Goal: Understand process/instructions: Learn how to perform a task or action

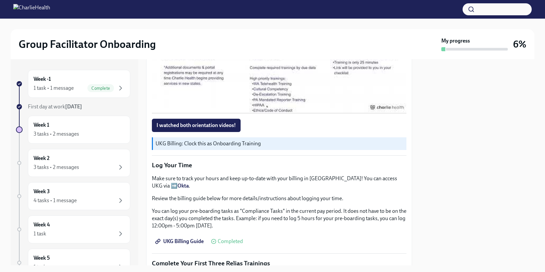
scroll to position [769, 0]
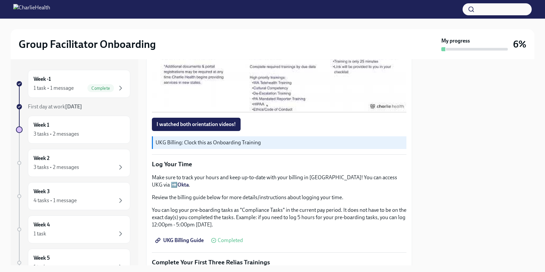
click at [280, 46] on div at bounding box center [280, 41] width 9 height 11
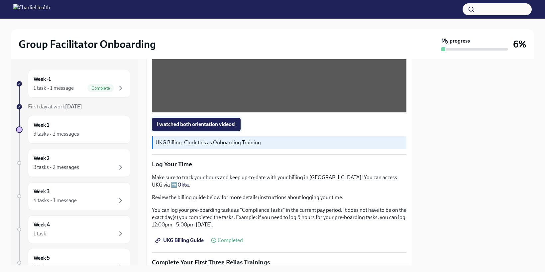
click at [219, 128] on span "I watched both orientation videos!" at bounding box center [196, 124] width 79 height 7
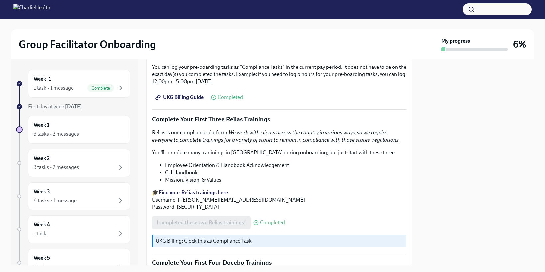
scroll to position [917, 0]
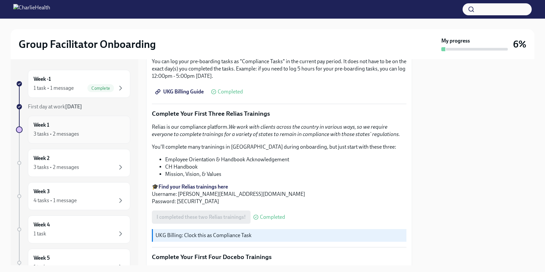
click at [84, 130] on div "3 tasks • 2 messages" at bounding box center [79, 134] width 91 height 8
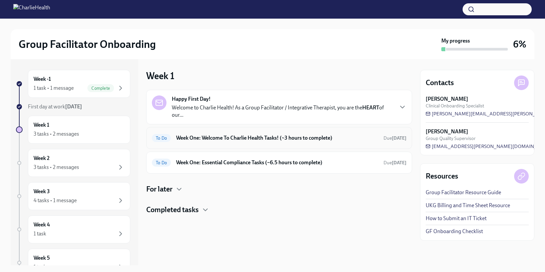
click at [206, 136] on h6 "Week One: Welcome To Charlie Health Tasks! (~3 hours to complete)" at bounding box center [277, 137] width 202 height 7
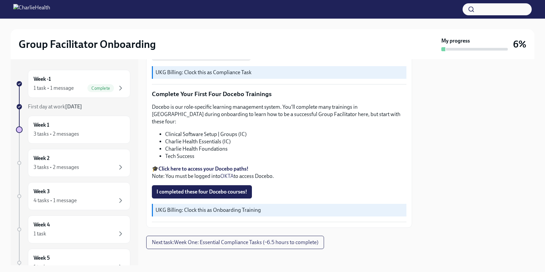
scroll to position [893, 0]
drag, startPoint x: 253, startPoint y: 129, endPoint x: 165, endPoint y: 130, distance: 88.8
click at [165, 130] on ul "Clinical Software Setup | Groups (IC) Charlie Health Essentials (IC) Charlie He…" at bounding box center [279, 144] width 255 height 29
copy li "Clinical Software Setup | Groups (IC)"
drag, startPoint x: 250, startPoint y: 126, endPoint x: 164, endPoint y: 129, distance: 86.2
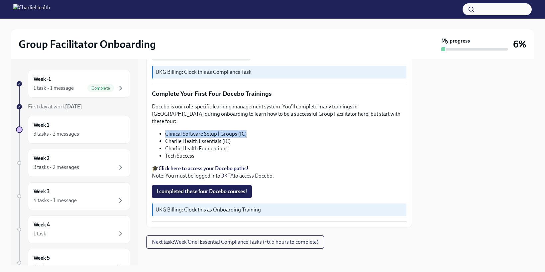
click at [164, 130] on ul "Clinical Software Setup | Groups (IC) Charlie Health Essentials (IC) Charlie He…" at bounding box center [279, 144] width 255 height 29
copy li "Clinical Software Setup | Groups (IC)"
